Goal: Navigation & Orientation: Find specific page/section

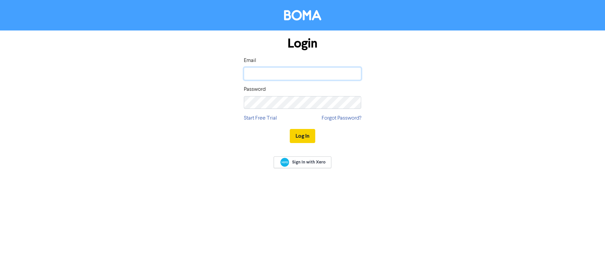
type input "[PERSON_NAME][EMAIL_ADDRESS][DOMAIN_NAME]"
click at [299, 136] on button "Log In" at bounding box center [302, 136] width 25 height 14
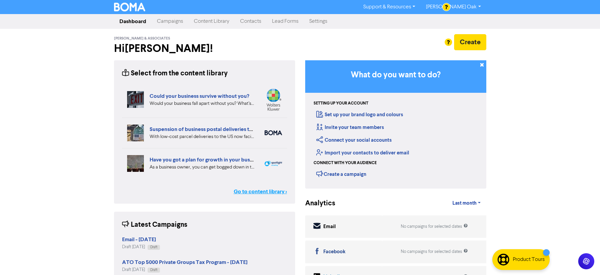
click at [252, 193] on link "Go to content library >" at bounding box center [260, 192] width 53 height 8
